Goal: Transaction & Acquisition: Purchase product/service

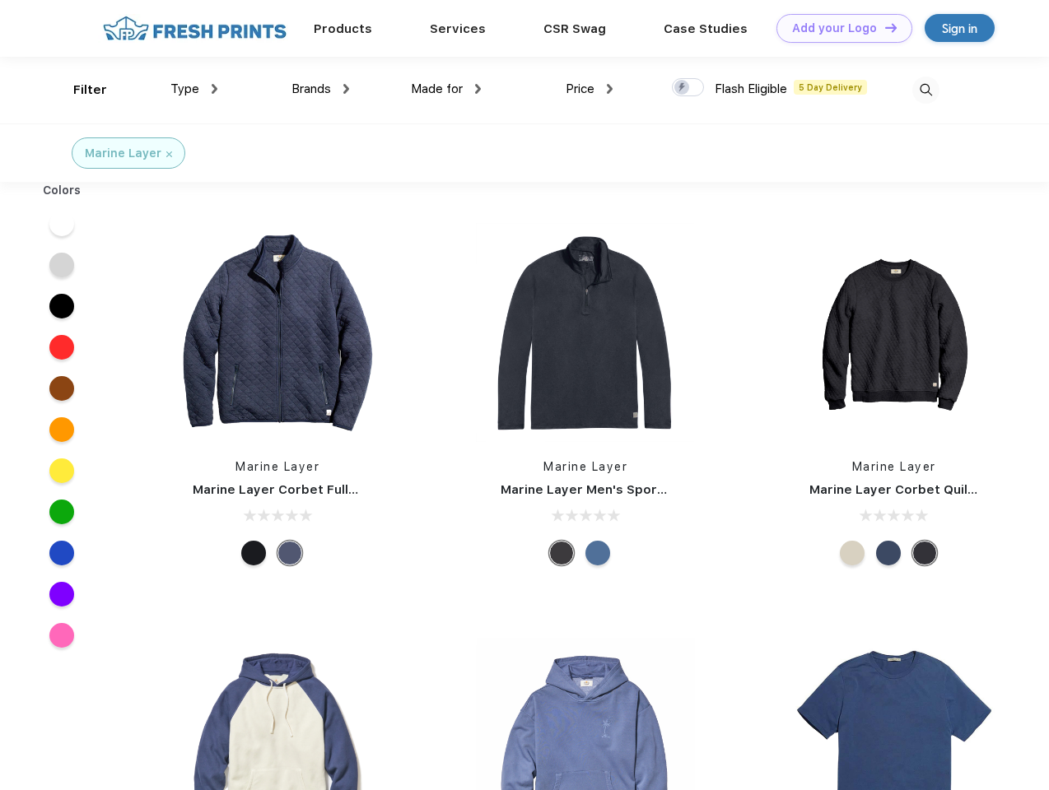
click at [838, 28] on link "Add your Logo Design Tool" at bounding box center [844, 28] width 136 height 29
click at [0, 0] on div "Design Tool" at bounding box center [0, 0] width 0 height 0
click at [883, 27] on link "Add your Logo Design Tool" at bounding box center [844, 28] width 136 height 29
click at [79, 90] on div "Filter" at bounding box center [90, 90] width 34 height 19
click at [194, 89] on span "Type" at bounding box center [184, 89] width 29 height 15
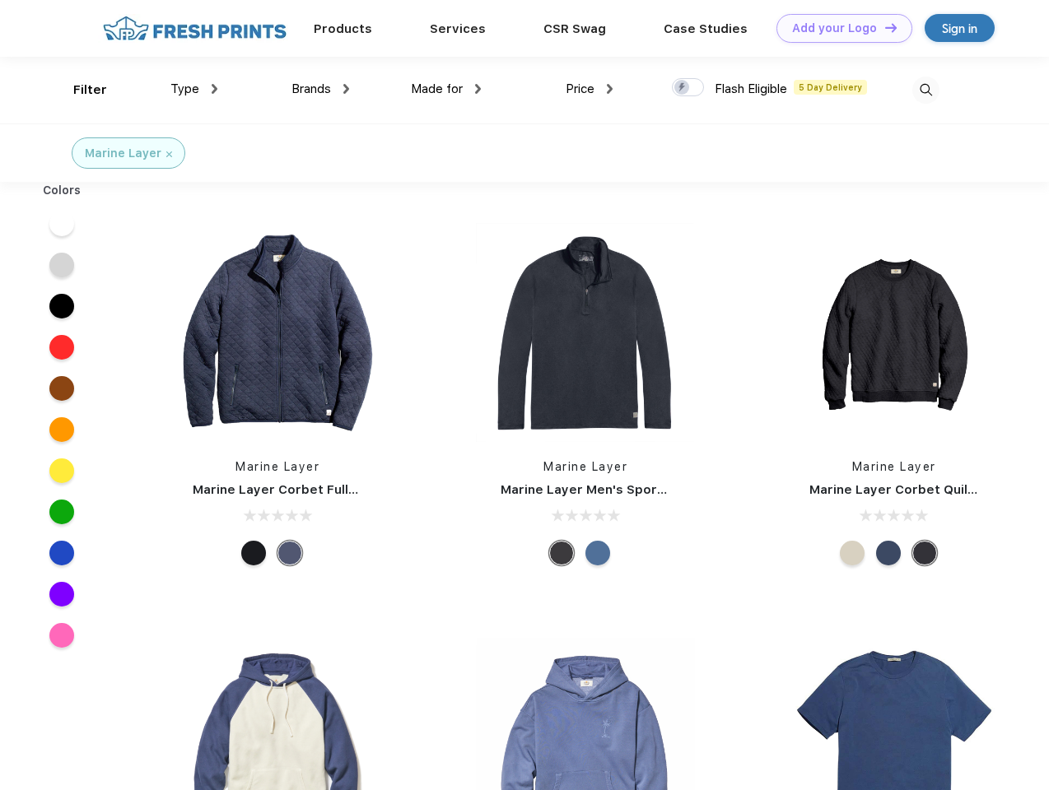
click at [320, 89] on span "Brands" at bounding box center [311, 89] width 40 height 15
click at [446, 89] on span "Made for" at bounding box center [437, 89] width 52 height 15
click at [589, 89] on span "Price" at bounding box center [580, 89] width 29 height 15
click at [688, 88] on div at bounding box center [688, 87] width 32 height 18
click at [682, 88] on input "checkbox" at bounding box center [677, 82] width 11 height 11
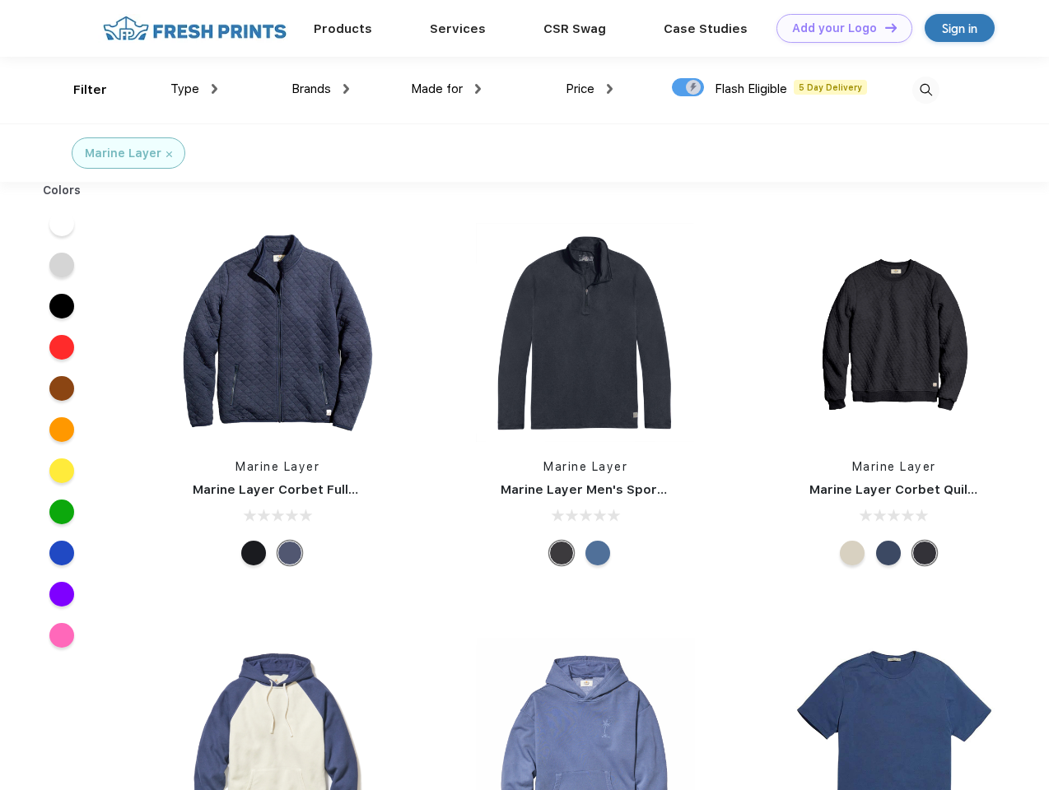
click at [925, 90] on img at bounding box center [925, 90] width 27 height 27
